Goal: Transaction & Acquisition: Purchase product/service

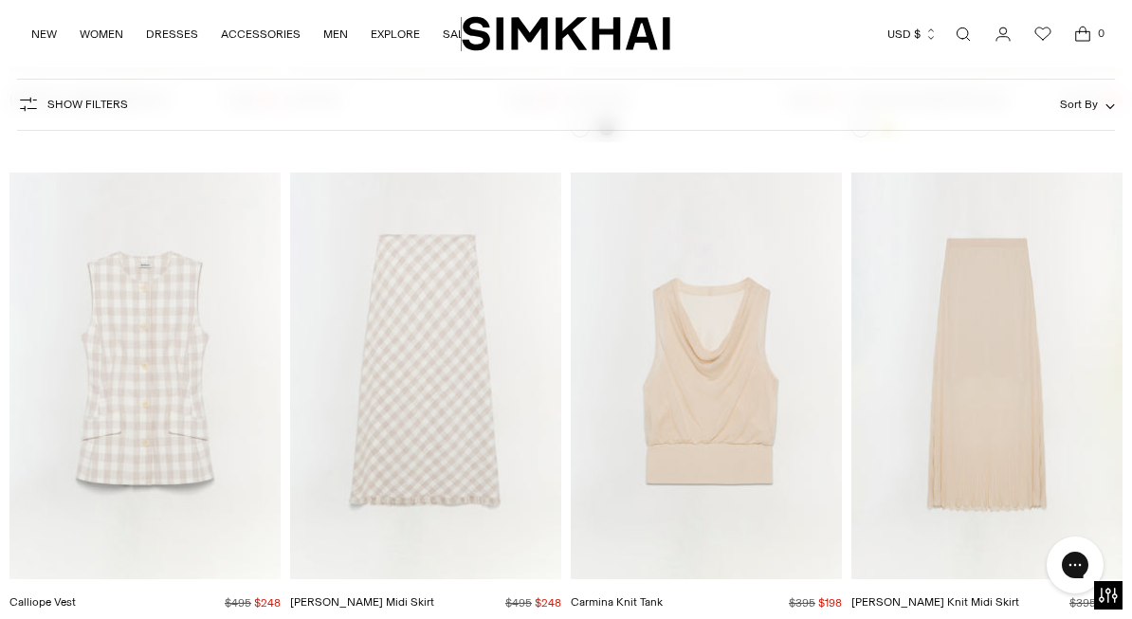
scroll to position [4636, 0]
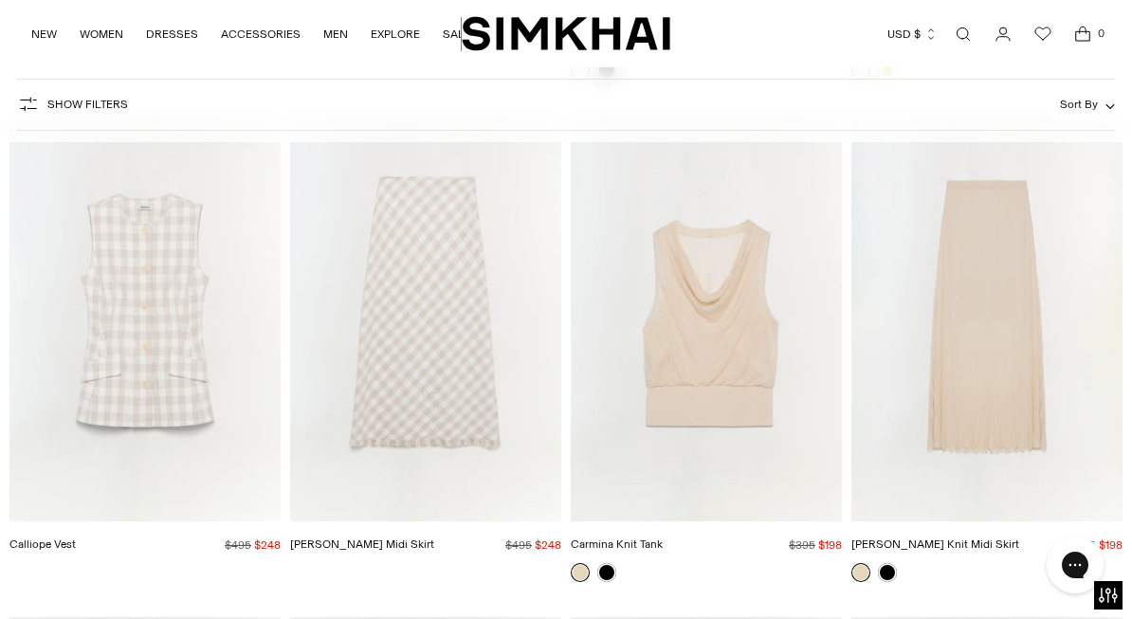
click at [0, 0] on img "Gennie Knit Midi Skirt" at bounding box center [0, 0] width 0 height 0
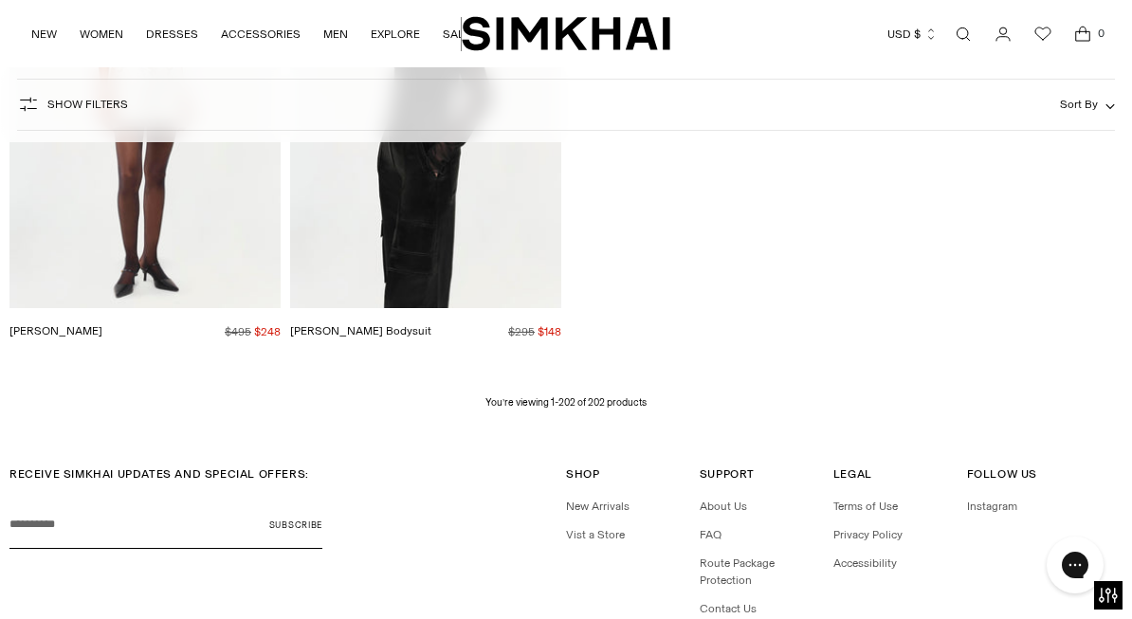
scroll to position [25291, 0]
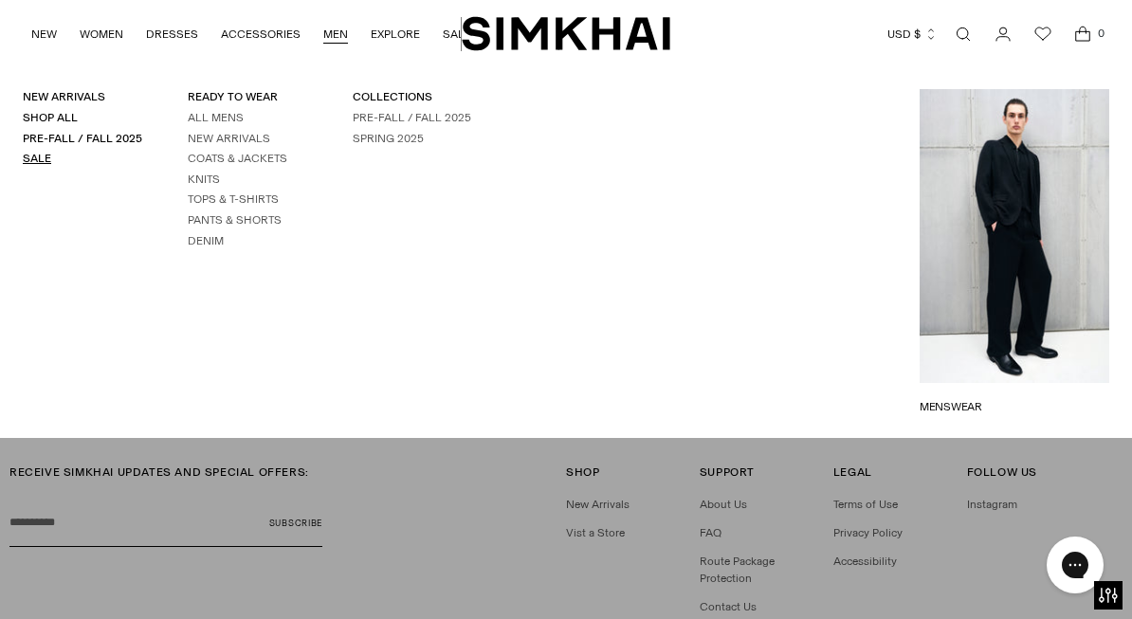
click at [33, 160] on link "Sale" at bounding box center [37, 158] width 28 height 13
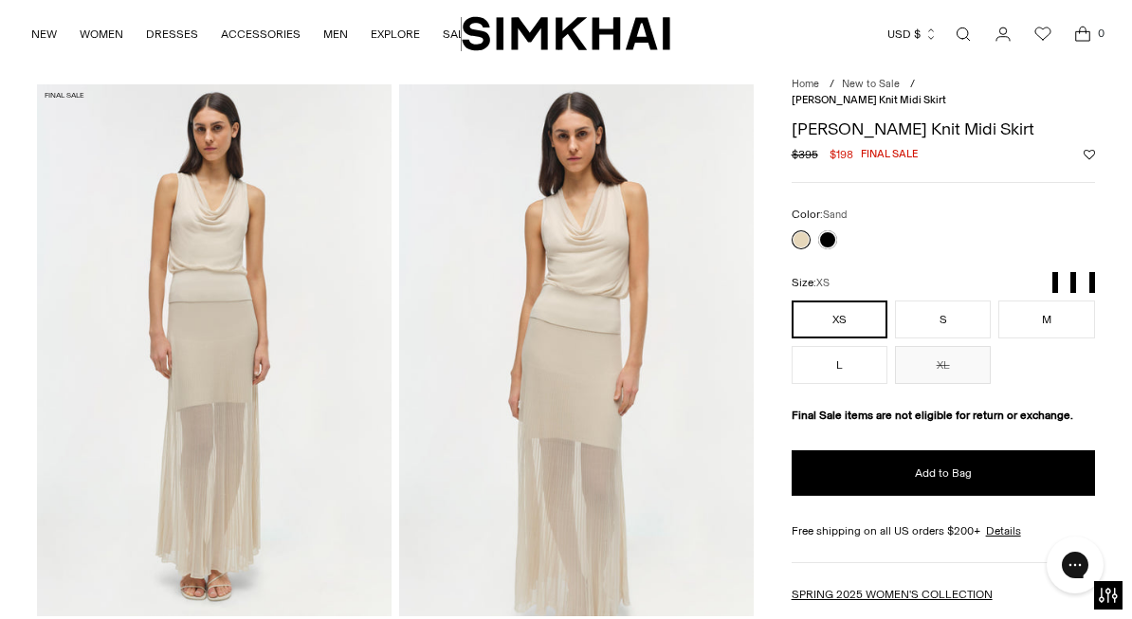
scroll to position [42, 0]
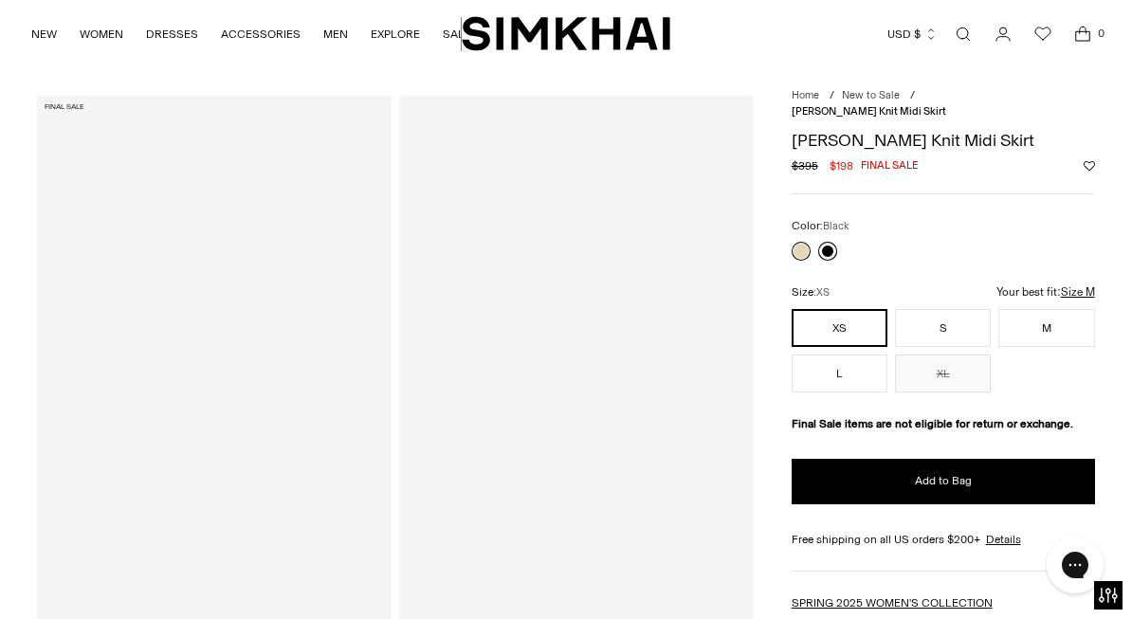
click at [824, 242] on link at bounding box center [828, 251] width 19 height 19
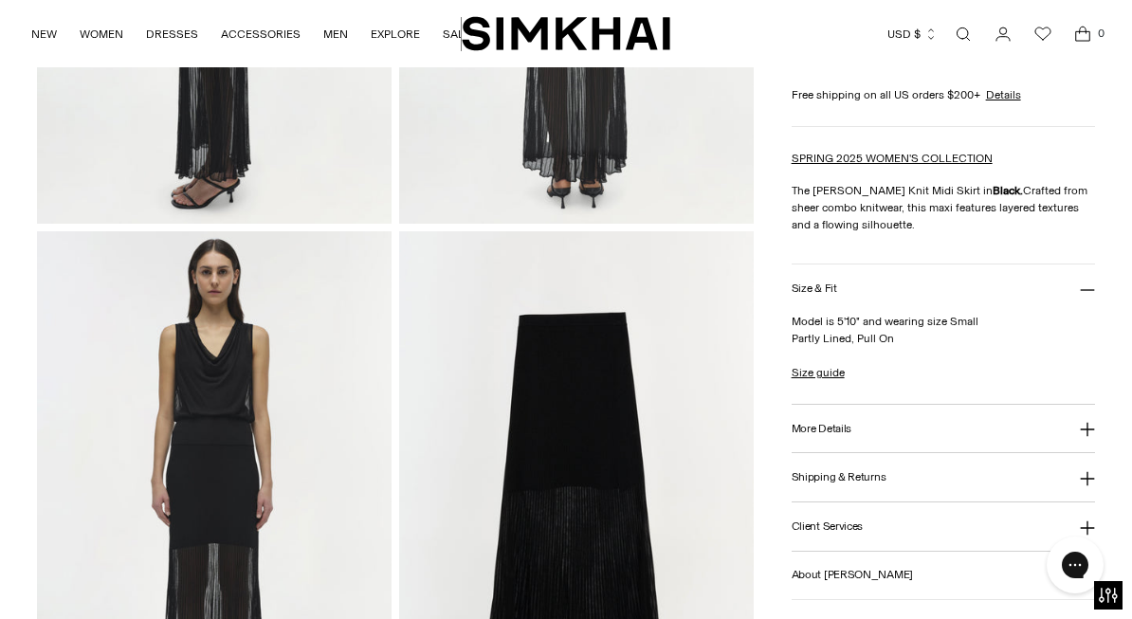
scroll to position [1072, 0]
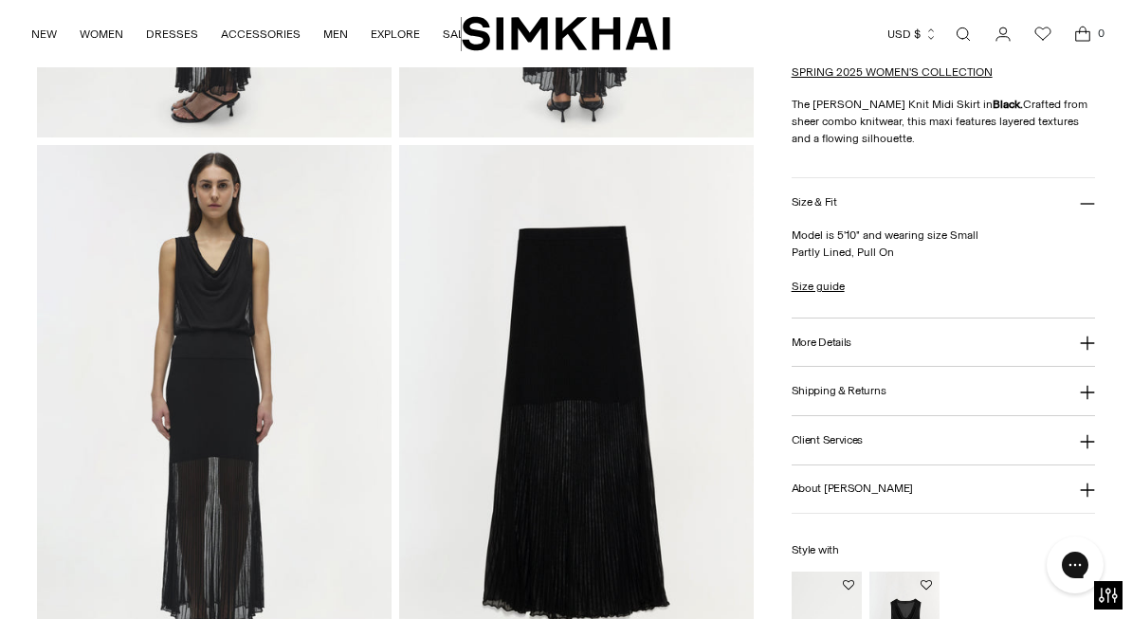
click at [585, 279] on img at bounding box center [576, 411] width 355 height 532
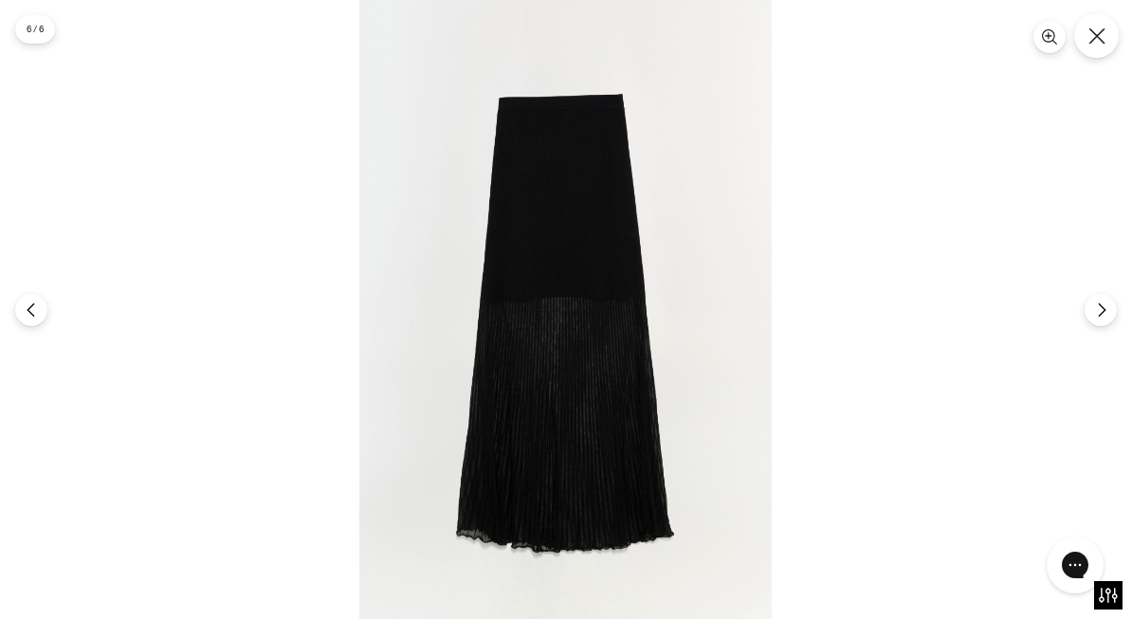
click at [1079, 30] on button "Close" at bounding box center [1097, 35] width 45 height 45
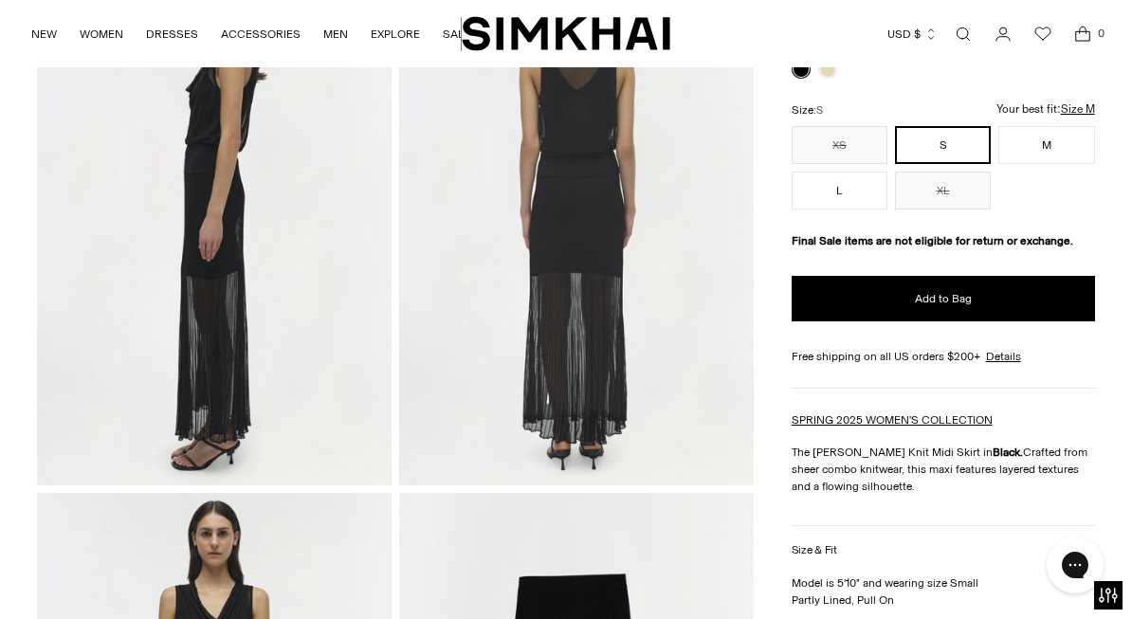
scroll to position [497, 0]
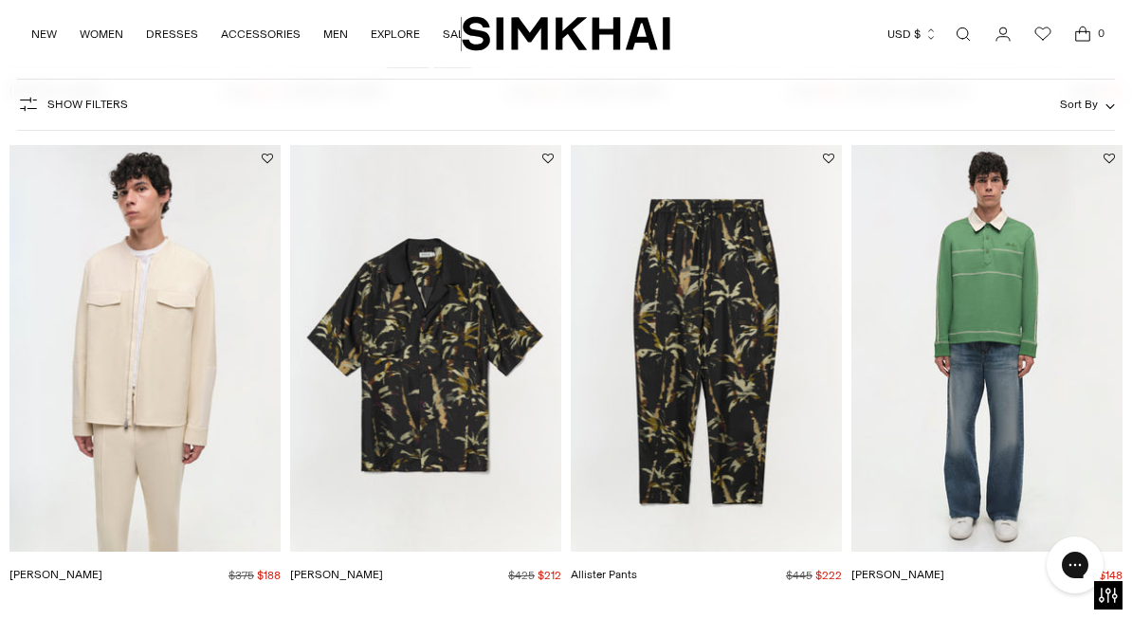
scroll to position [1567, 0]
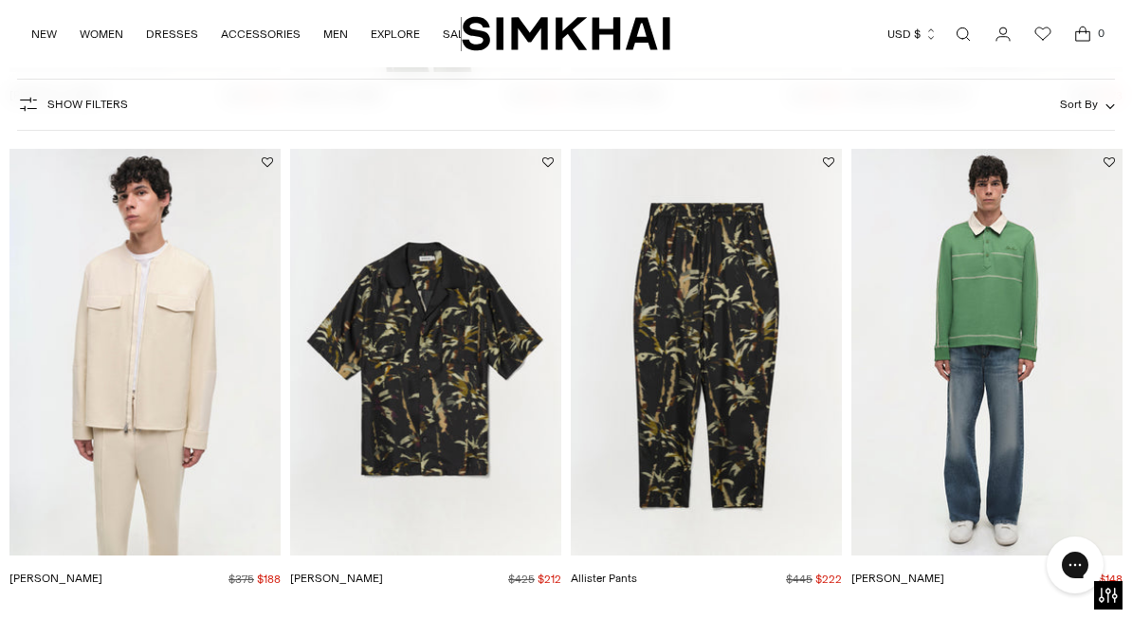
click at [0, 0] on img "Liam Polo" at bounding box center [0, 0] width 0 height 0
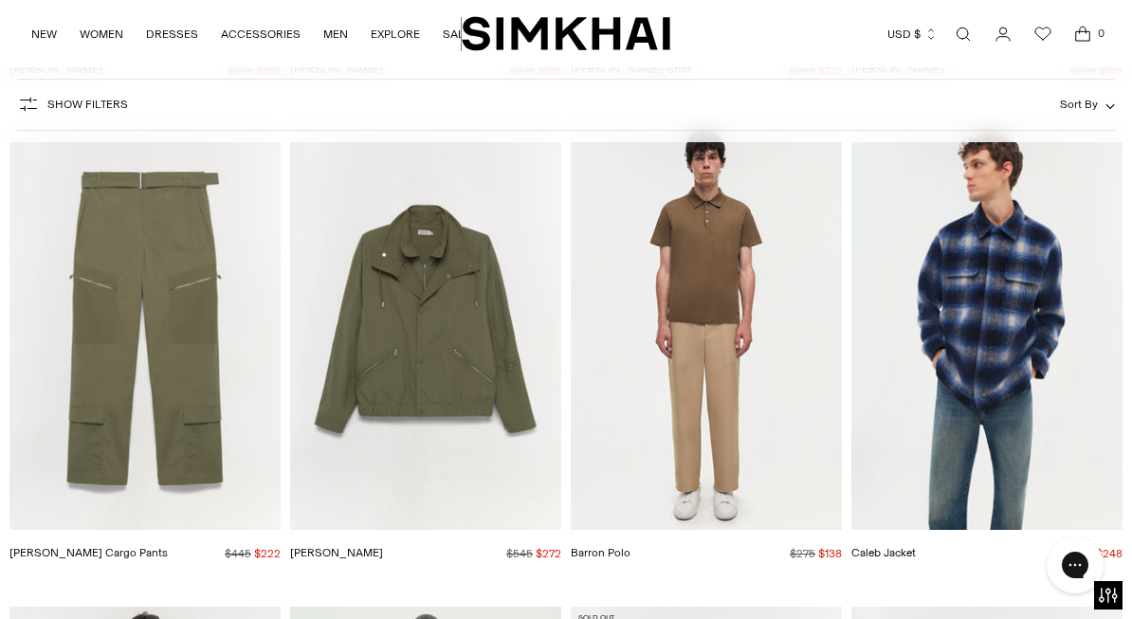
scroll to position [3056, 0]
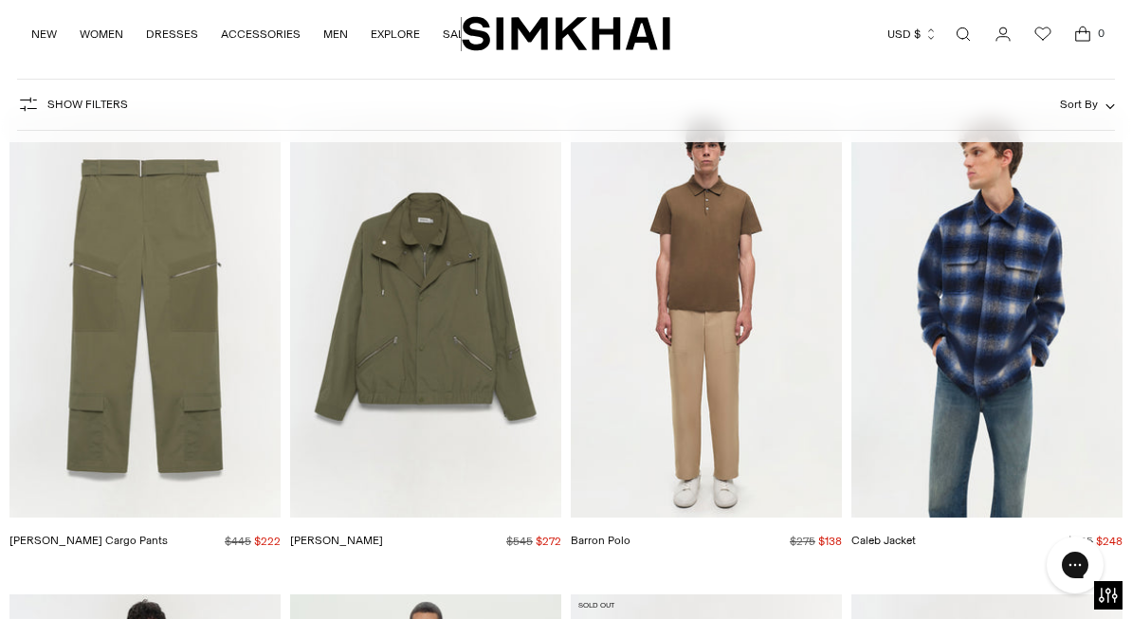
click at [0, 0] on img "Caleb Jacket" at bounding box center [0, 0] width 0 height 0
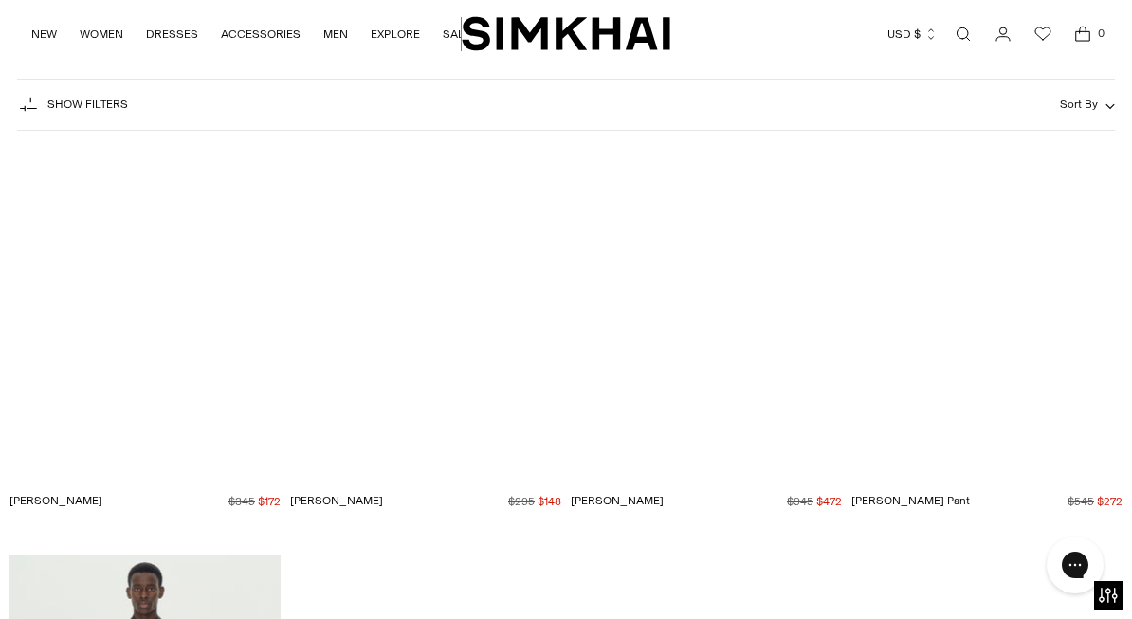
scroll to position [5522, 0]
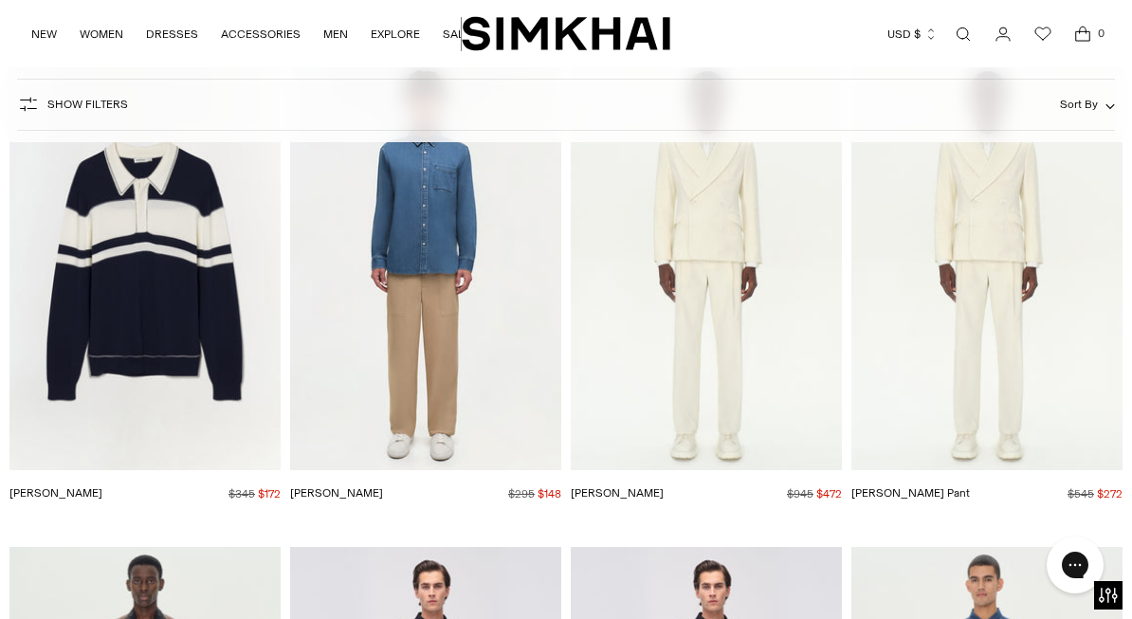
click at [0, 0] on img "Louis Popover" at bounding box center [0, 0] width 0 height 0
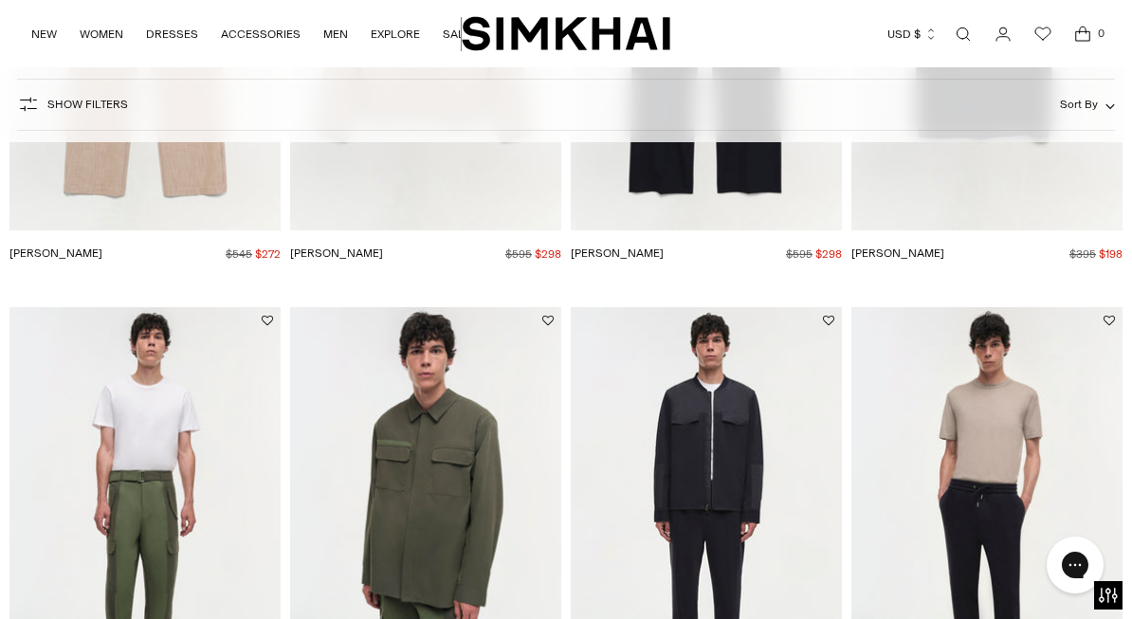
scroll to position [0, 0]
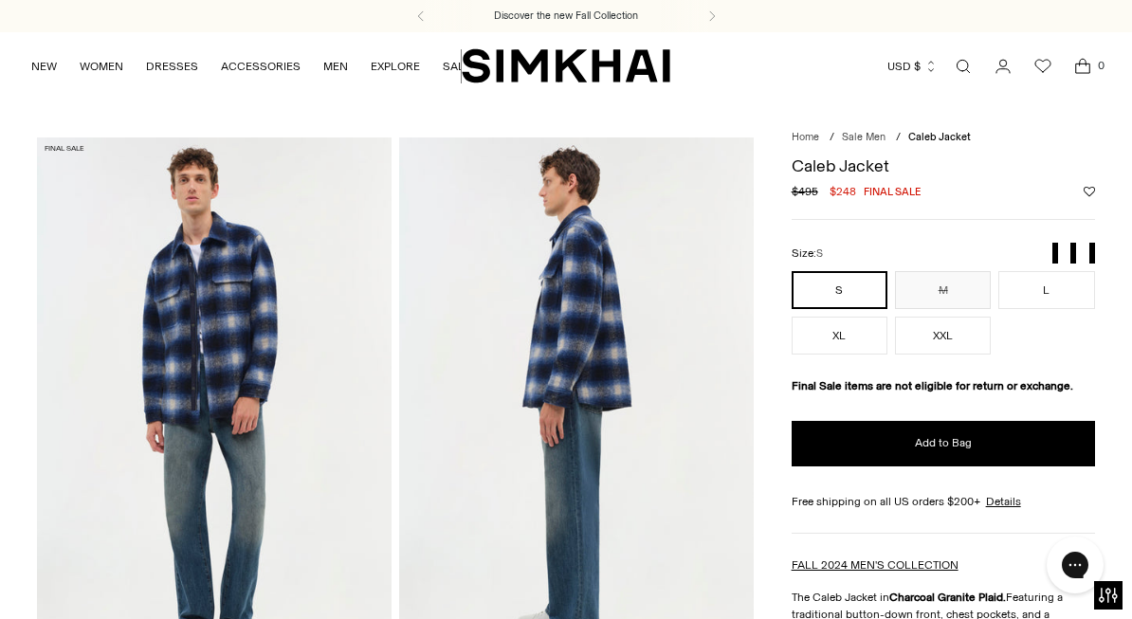
click at [220, 322] on img at bounding box center [214, 404] width 355 height 532
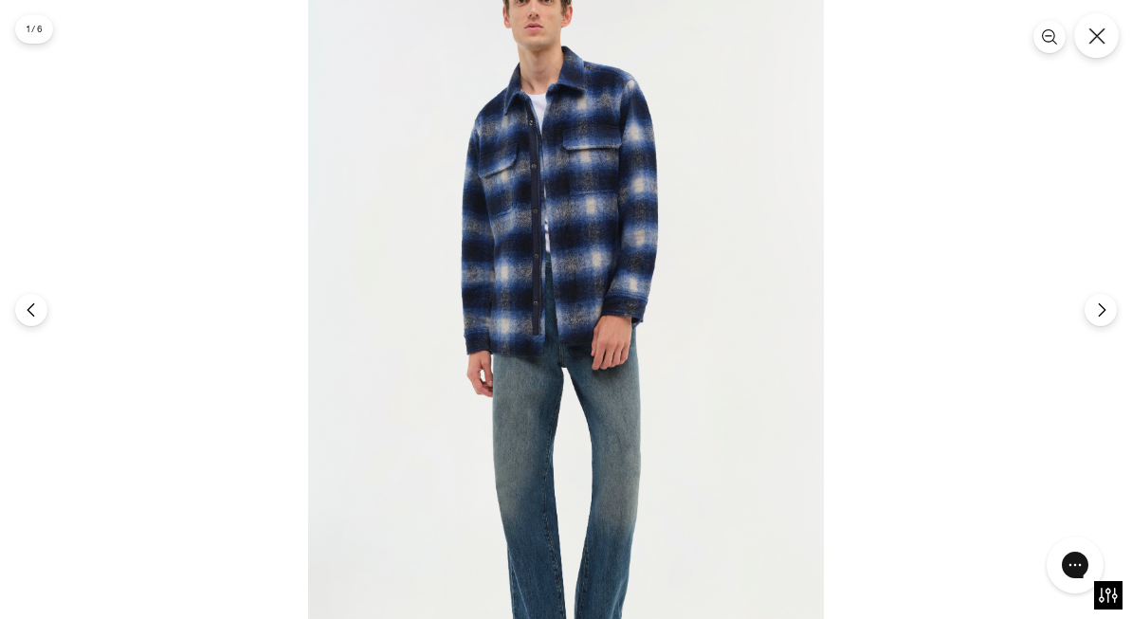
click at [1097, 29] on icon "Close" at bounding box center [1097, 36] width 17 height 17
